Goal: Task Accomplishment & Management: Use online tool/utility

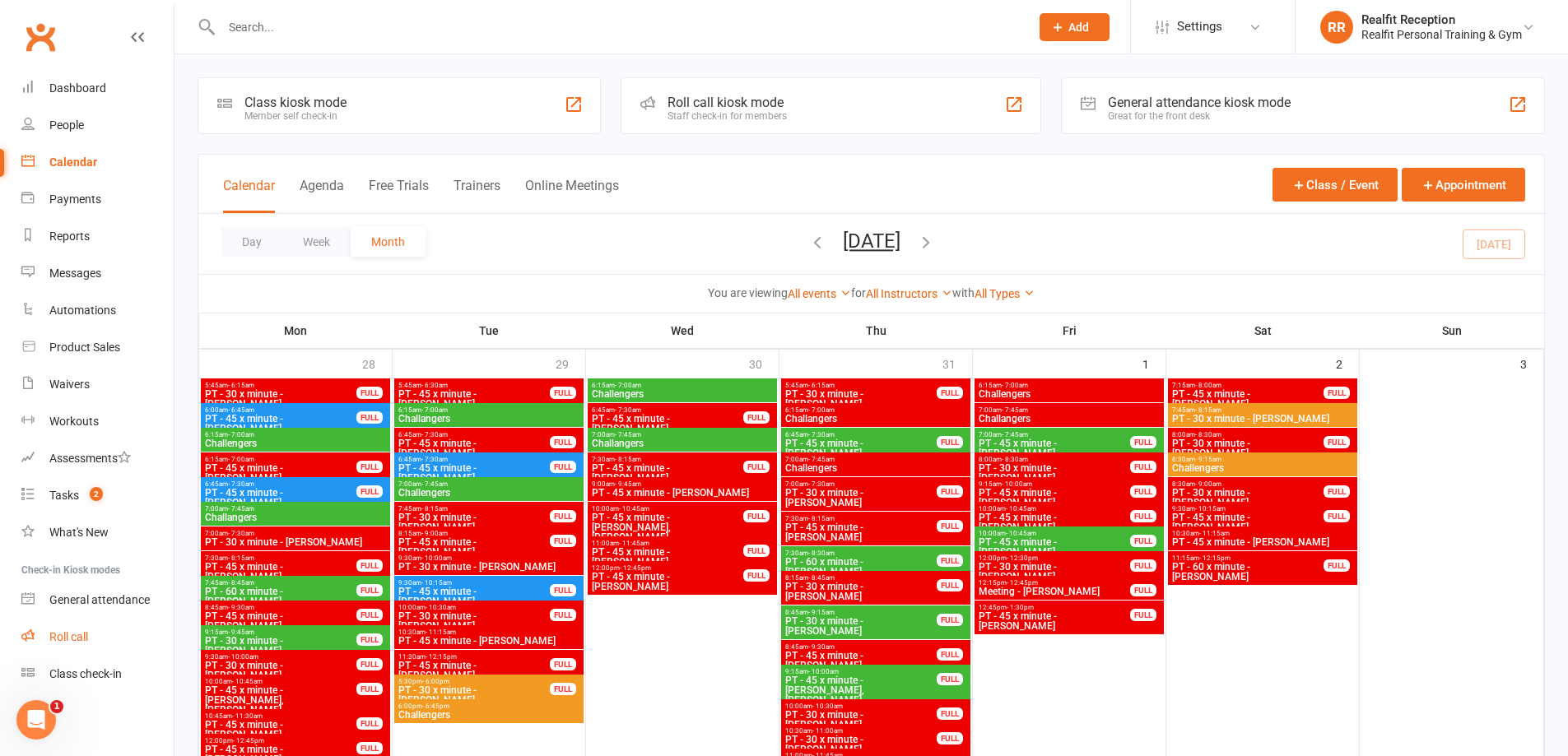
click at [80, 636] on div "Roll call" at bounding box center [68, 637] width 39 height 13
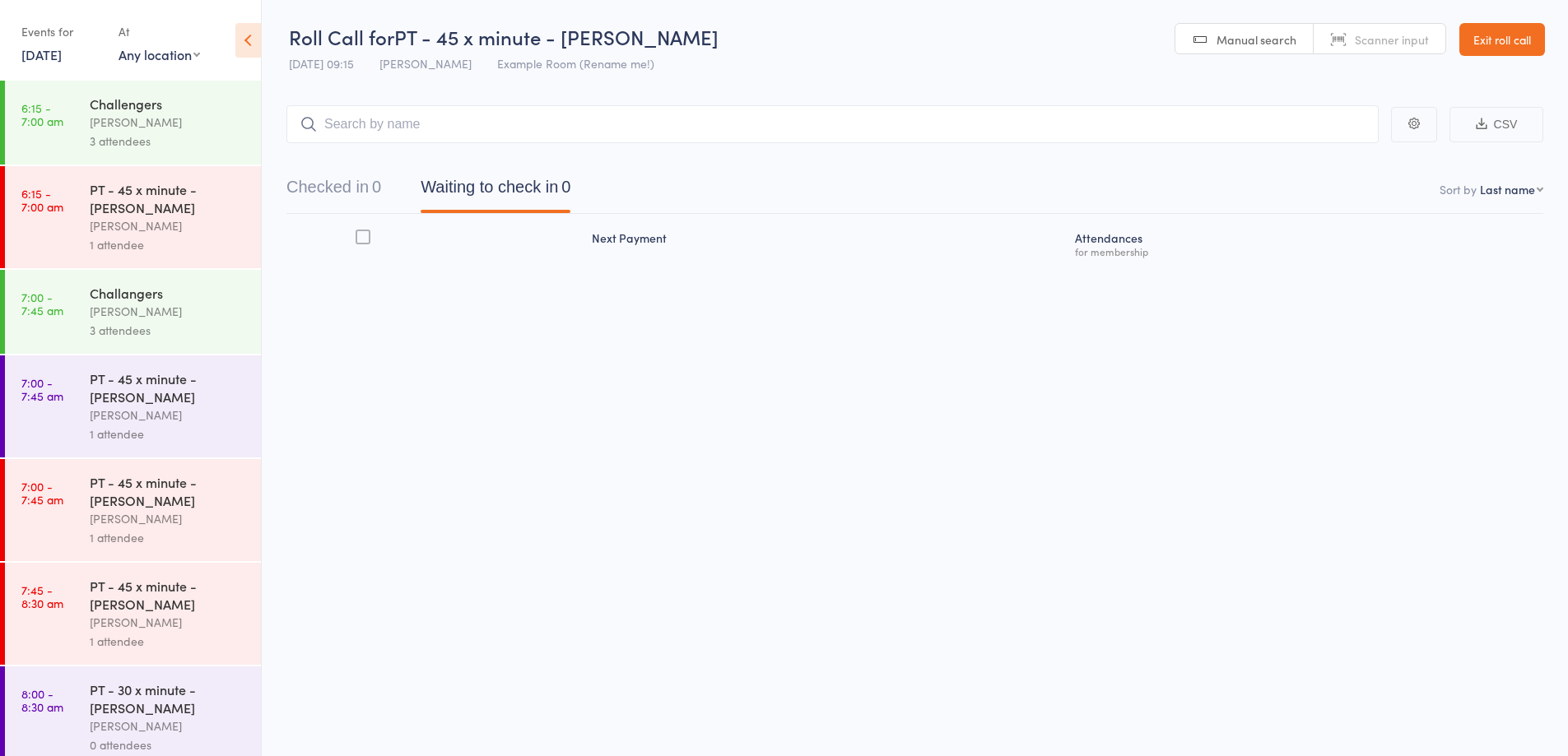
click at [572, 126] on input "search" at bounding box center [832, 124] width 1093 height 38
type input "[PERSON_NAME]"
click at [463, 159] on div "[PERSON_NAME] Drop in" at bounding box center [832, 159] width 1091 height 38
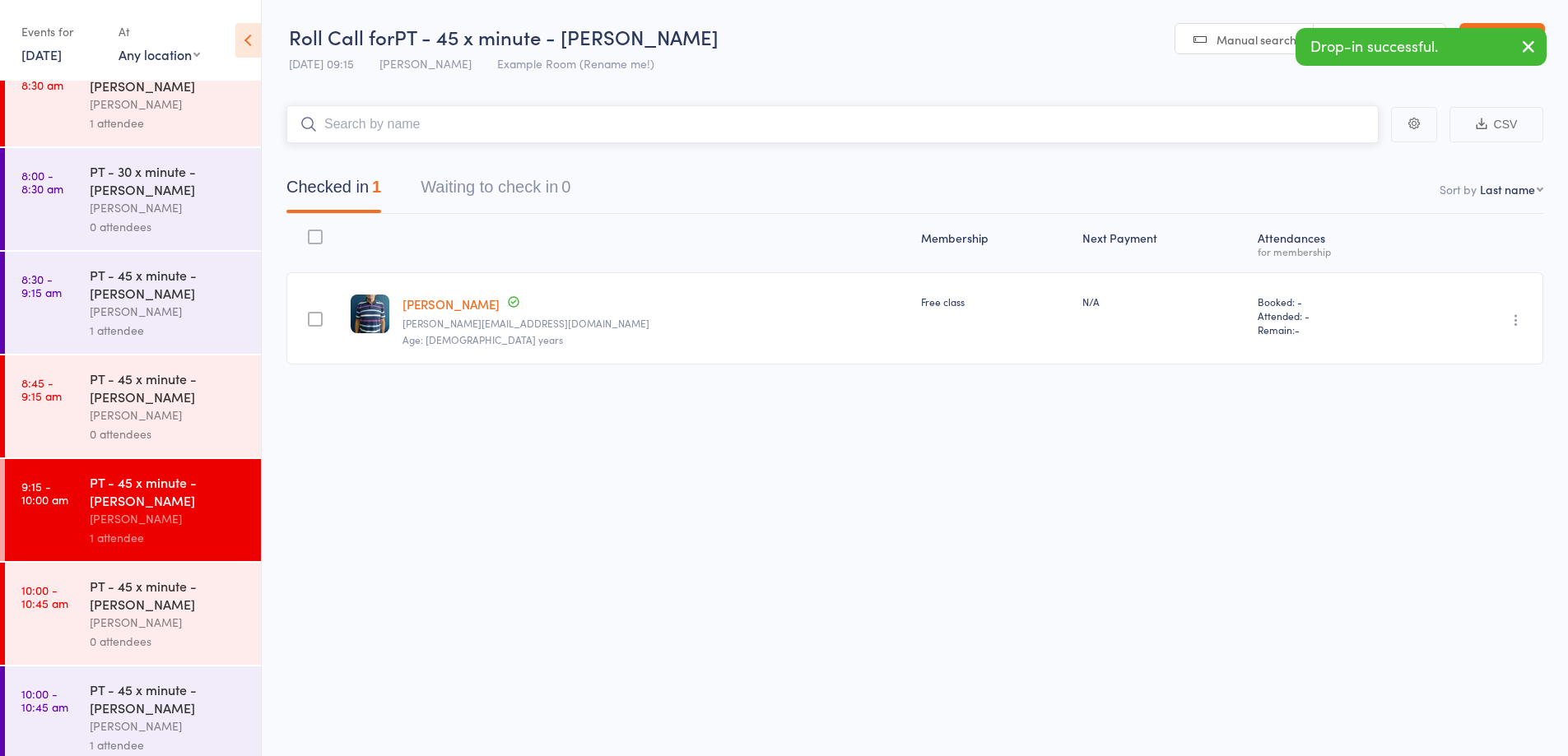
scroll to position [528, 0]
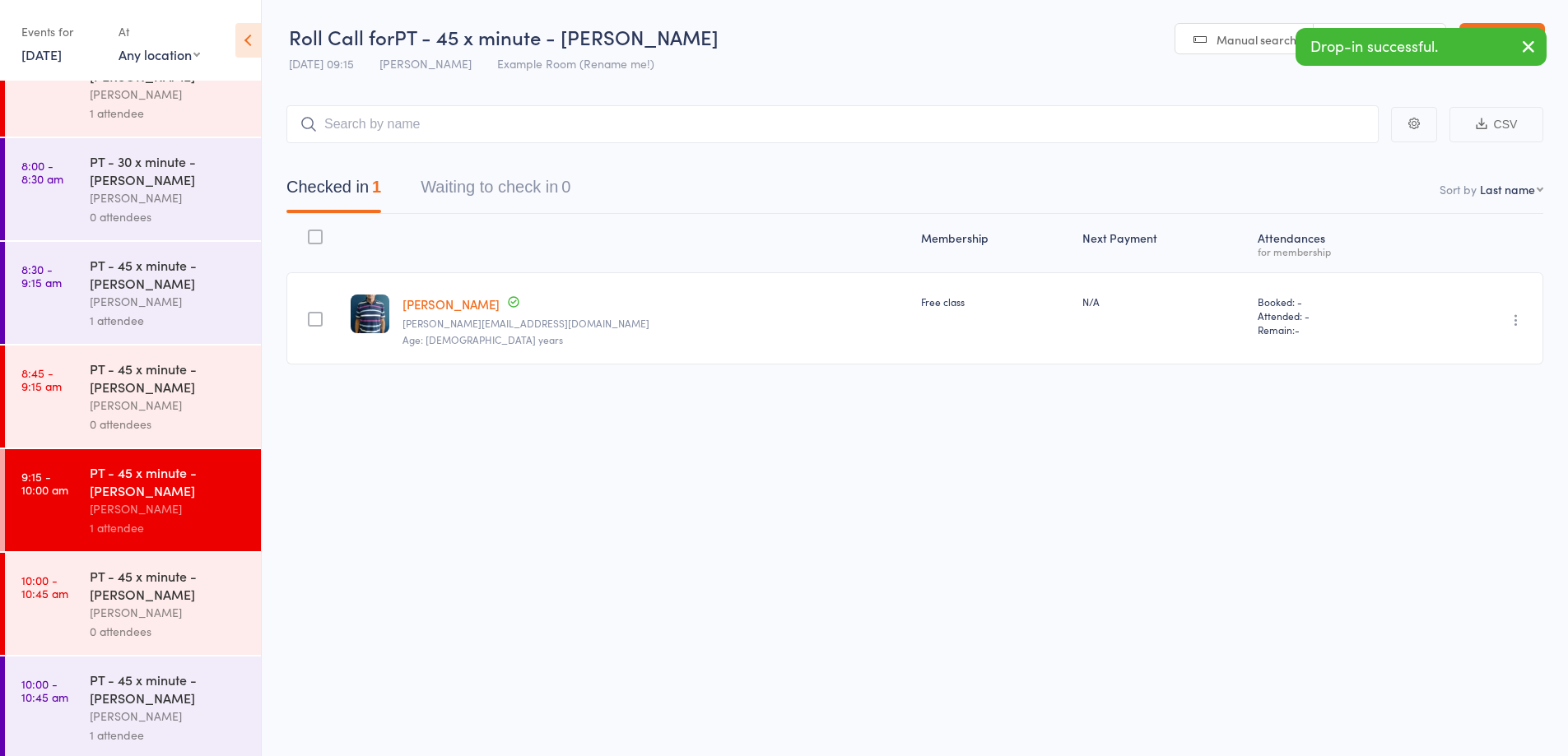
click at [159, 421] on div "0 attendees" at bounding box center [167, 425] width 157 height 19
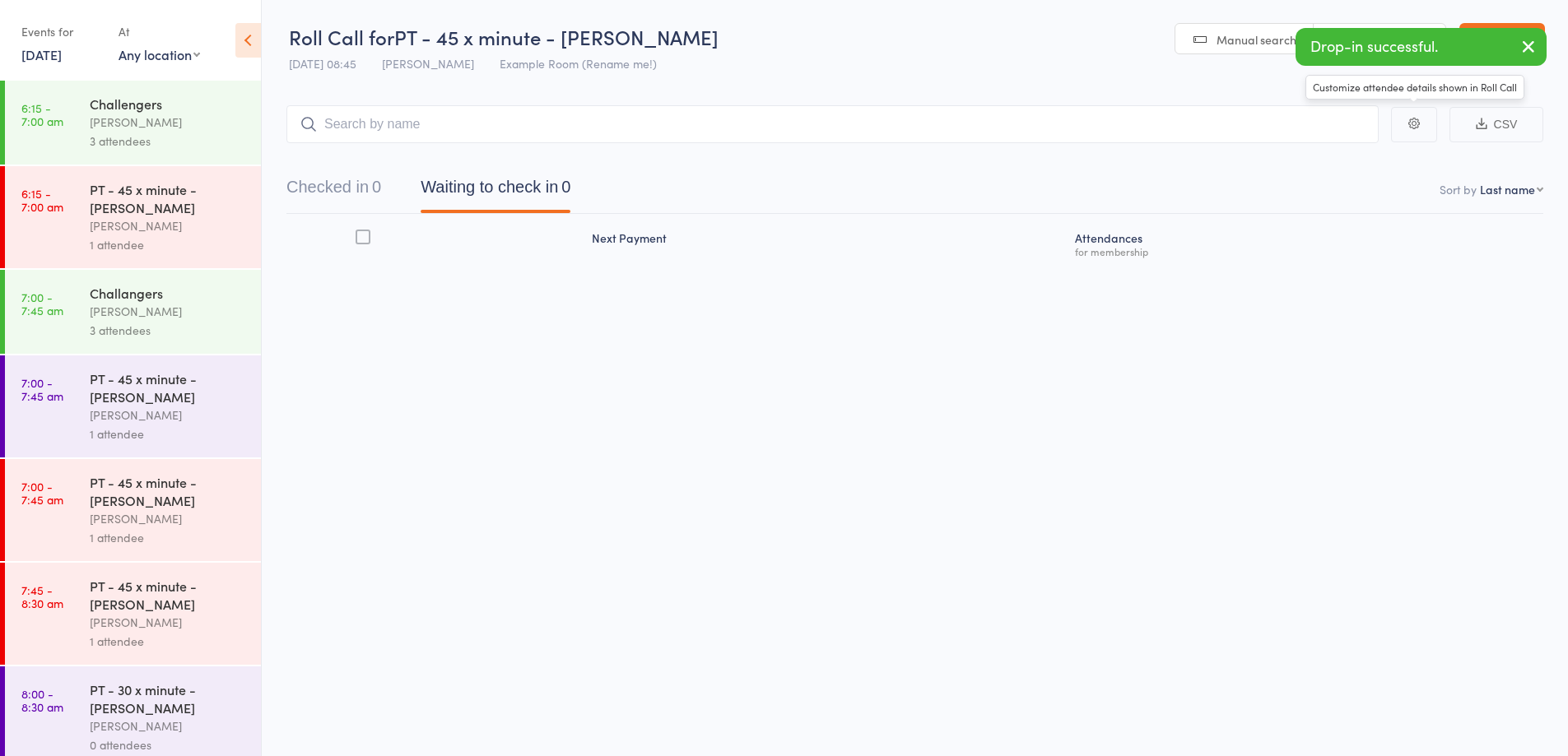
drag, startPoint x: 1162, startPoint y: 121, endPoint x: 1148, endPoint y: 118, distance: 14.3
click at [1162, 120] on input "search" at bounding box center [832, 124] width 1093 height 38
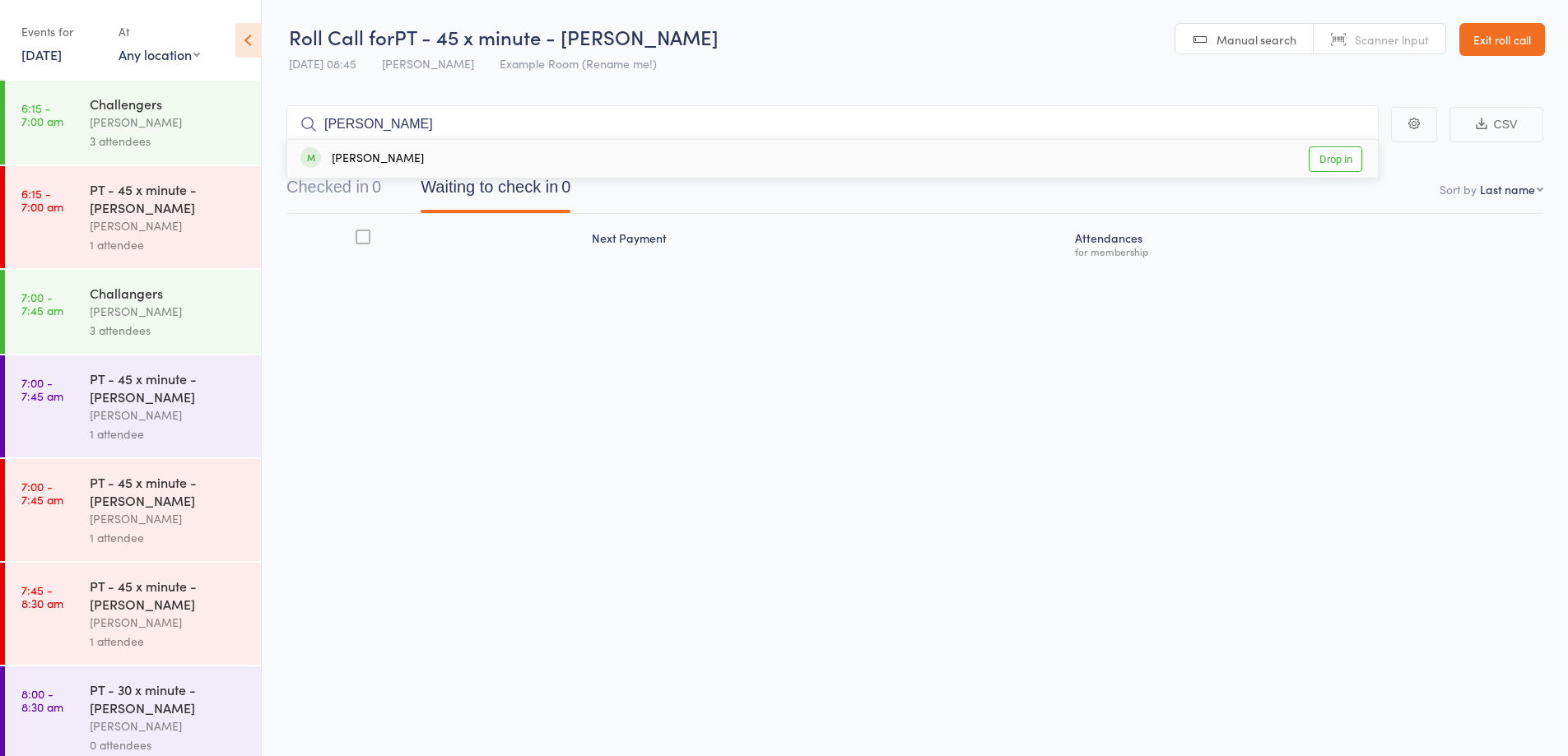
type input "jim"
drag, startPoint x: 730, startPoint y: 168, endPoint x: 686, endPoint y: 167, distance: 44.0
click at [730, 168] on div "Jim Margaritis Drop in" at bounding box center [832, 159] width 1091 height 38
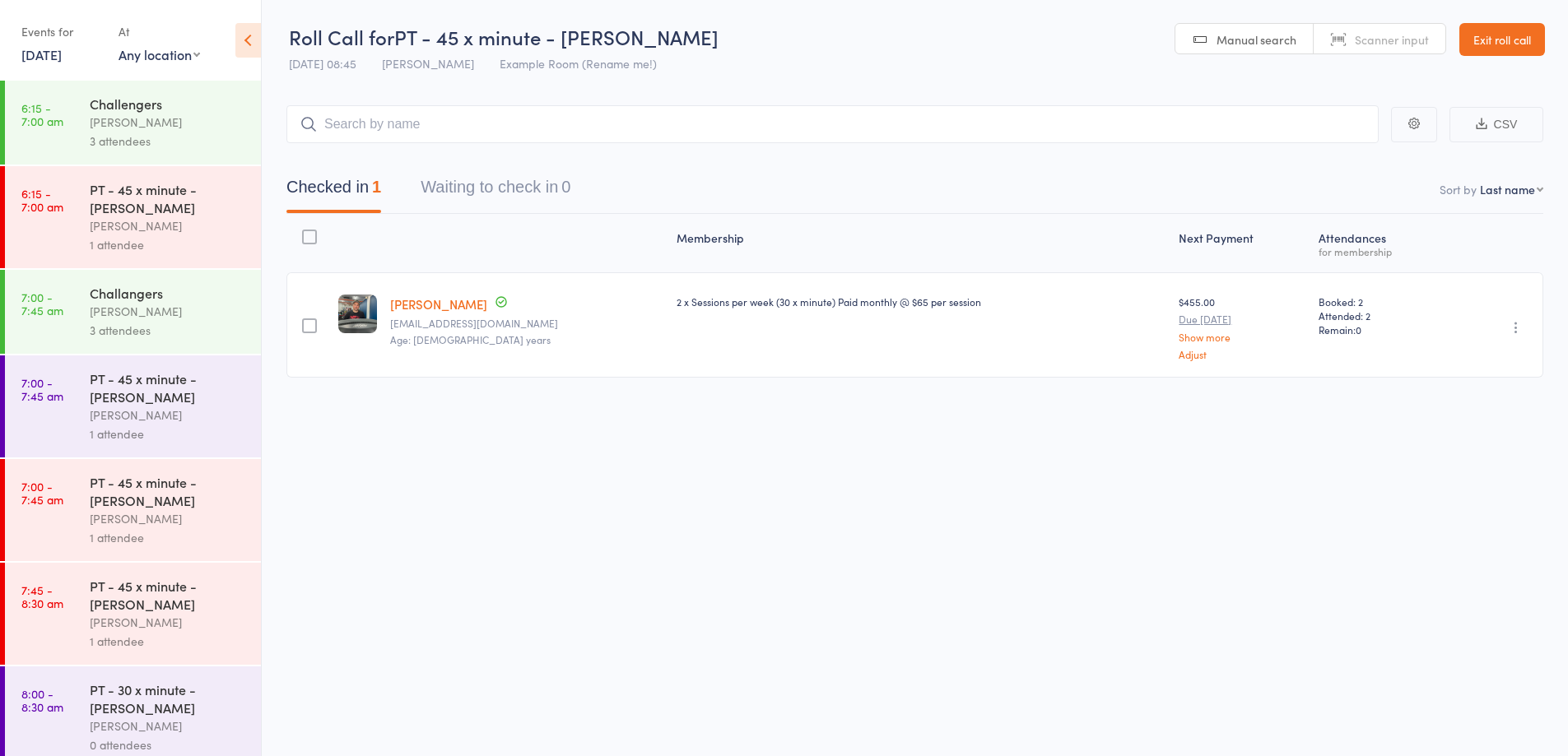
click at [1509, 44] on link "Exit roll call" at bounding box center [1502, 39] width 86 height 33
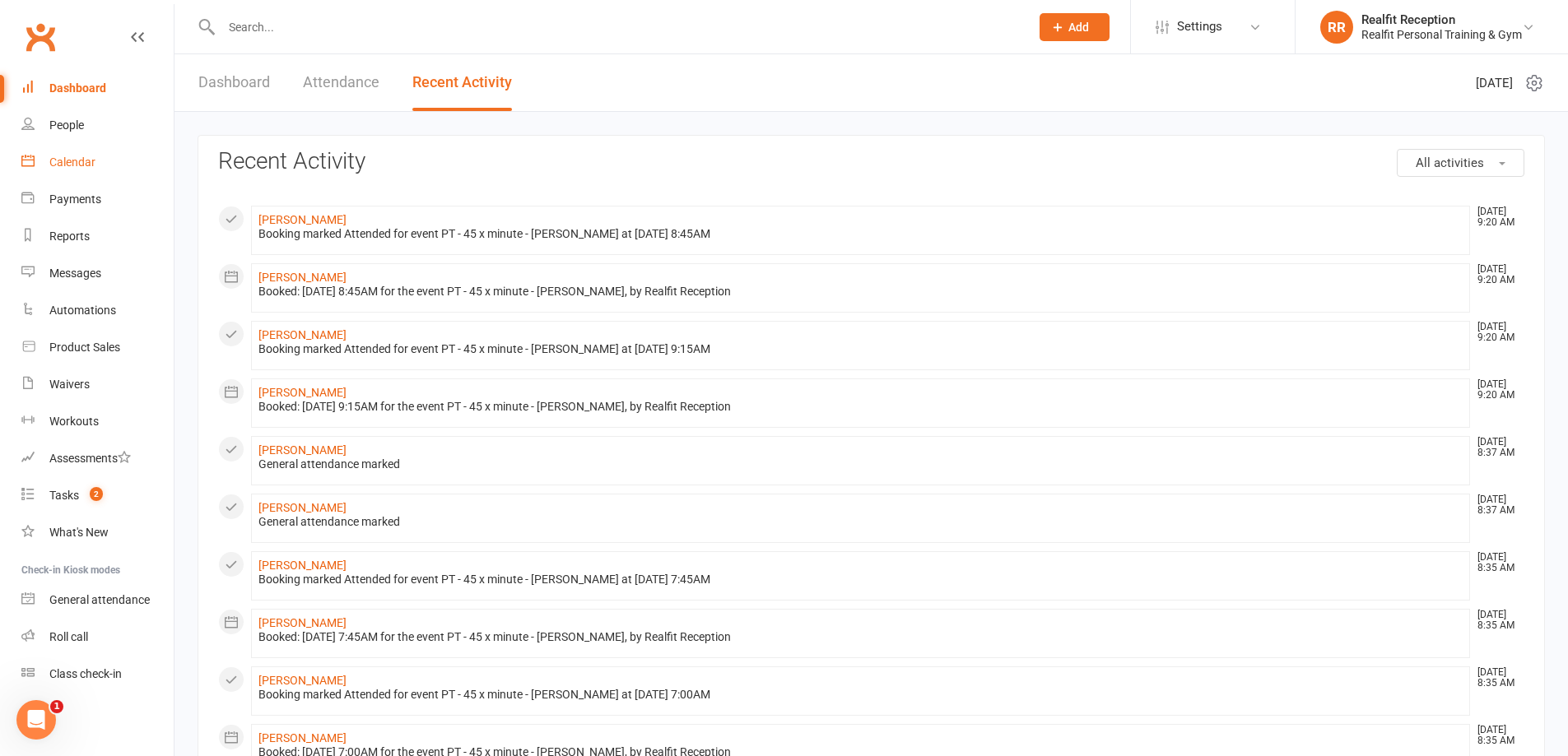
click at [67, 163] on div "Calendar" at bounding box center [72, 162] width 47 height 13
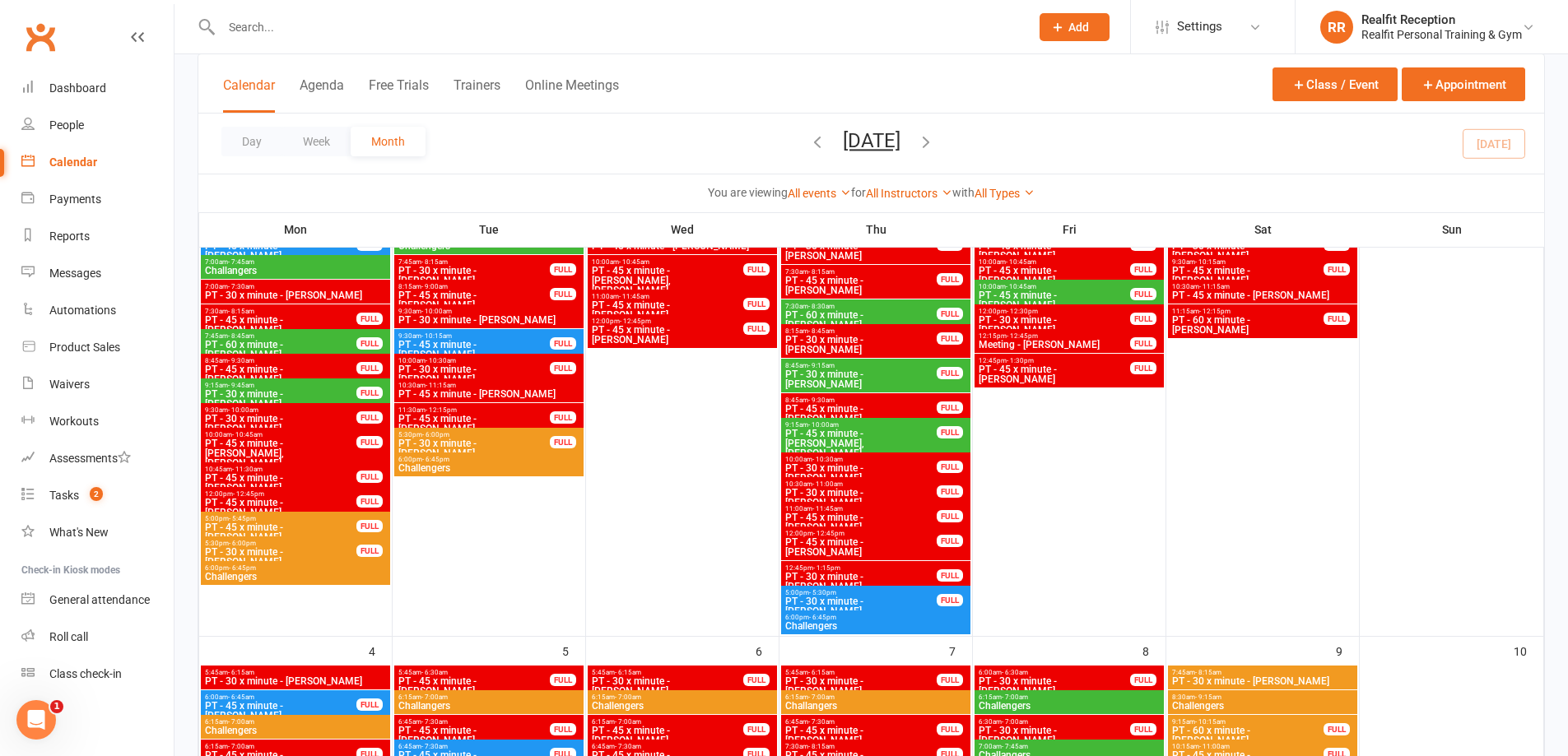
scroll to position [1234, 0]
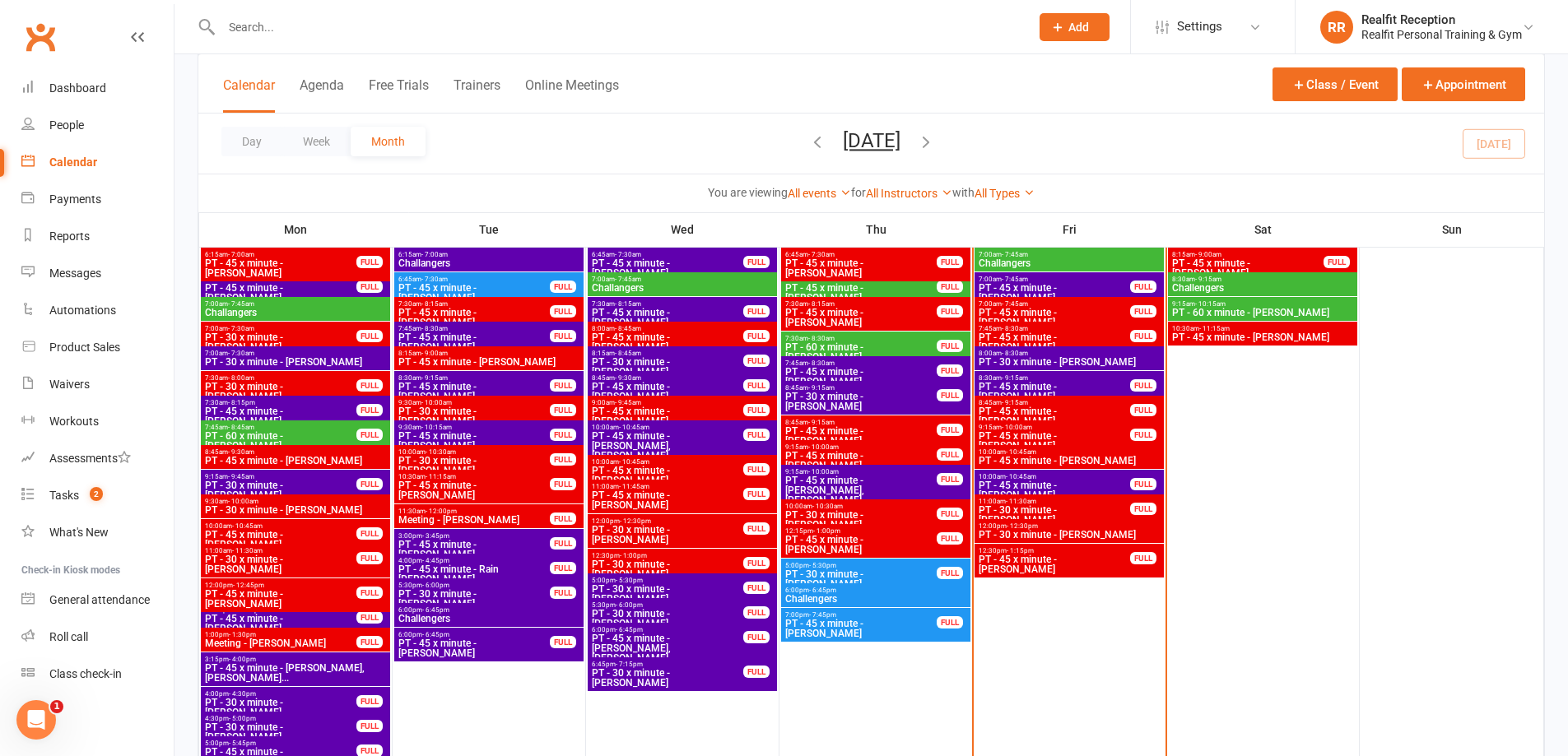
click at [1101, 379] on span "8:30am - 9:15am" at bounding box center [1054, 378] width 153 height 8
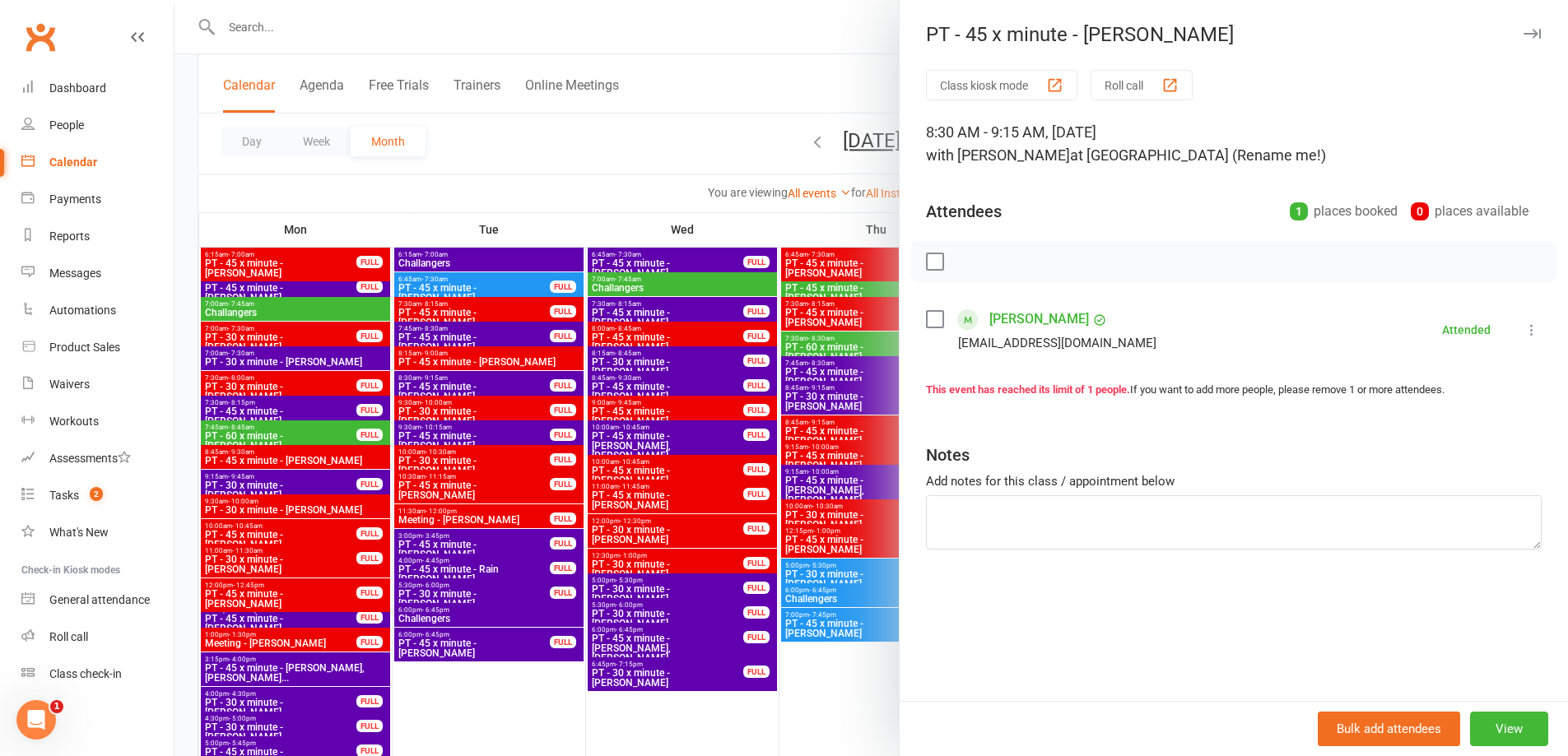
click at [873, 690] on div at bounding box center [871, 378] width 1394 height 756
